Goal: Check status: Check status

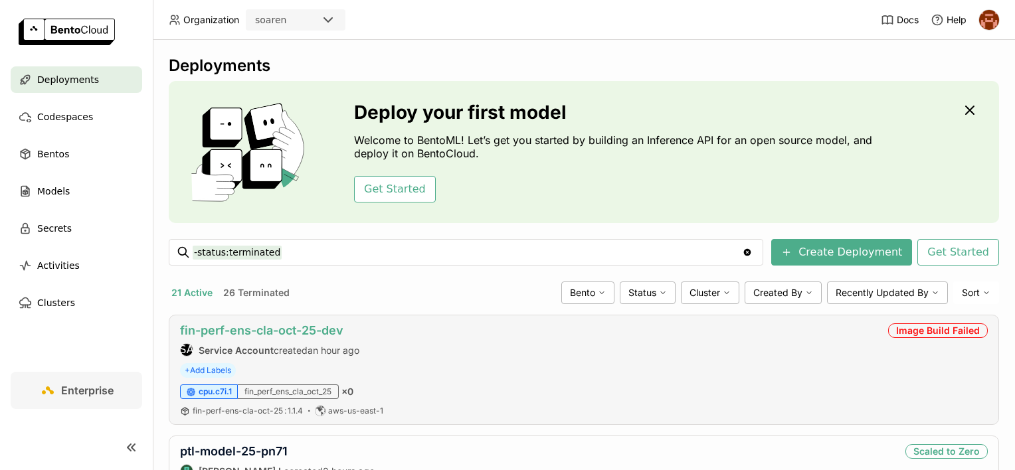
click at [276, 331] on link "fin-perf-ens-cla-oct-25-dev" at bounding box center [261, 330] width 163 height 14
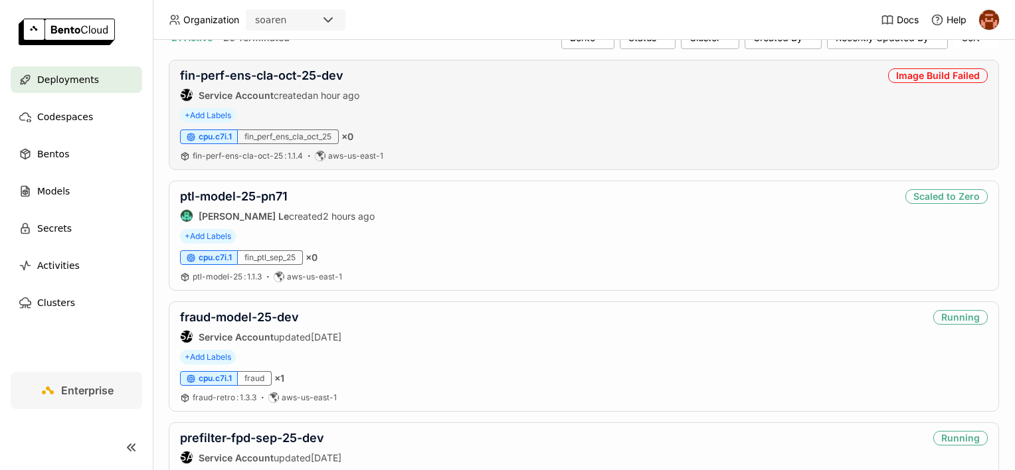
scroll to position [429, 0]
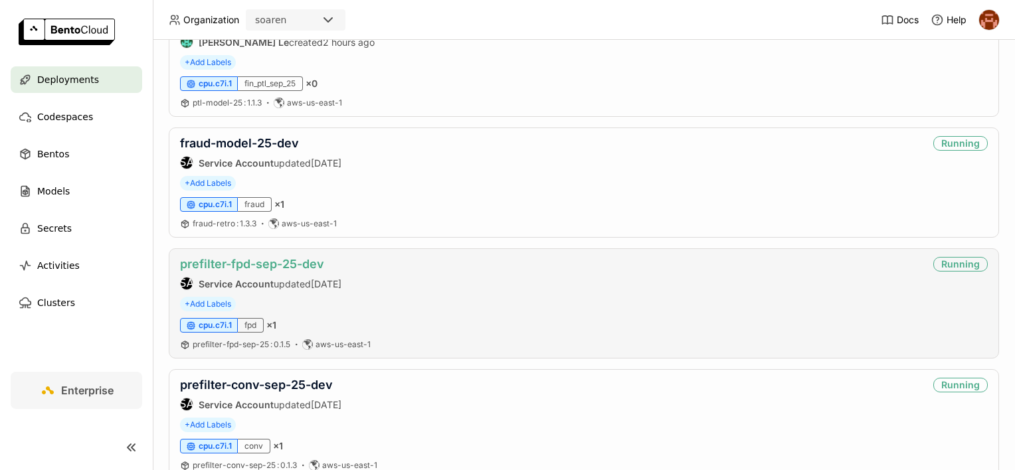
click at [313, 263] on link "prefilter-fpd-sep-25-dev" at bounding box center [252, 264] width 144 height 14
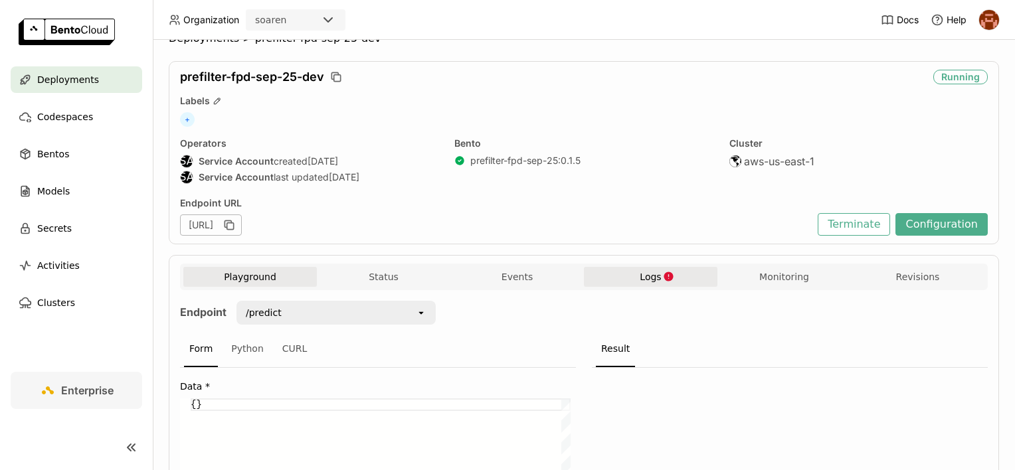
click at [612, 267] on button "Logs" at bounding box center [650, 277] width 133 height 20
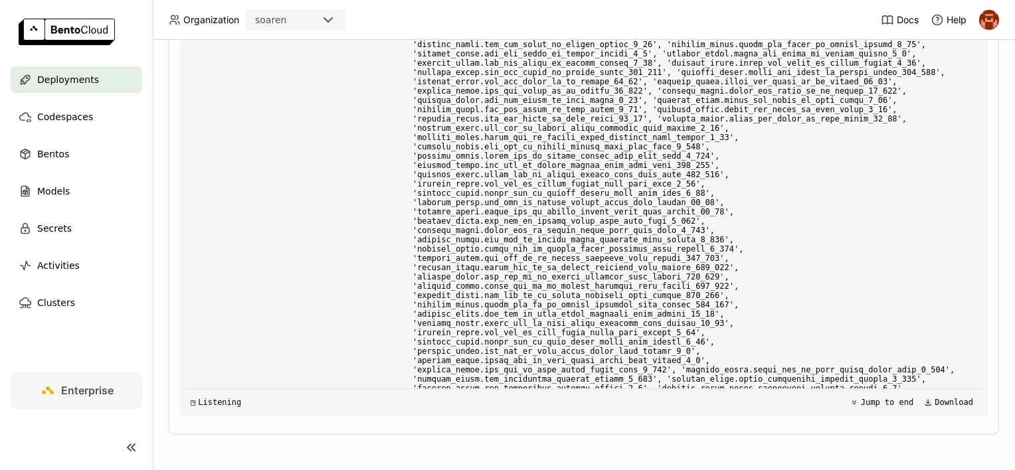
scroll to position [30584, 0]
